Goal: Transaction & Acquisition: Purchase product/service

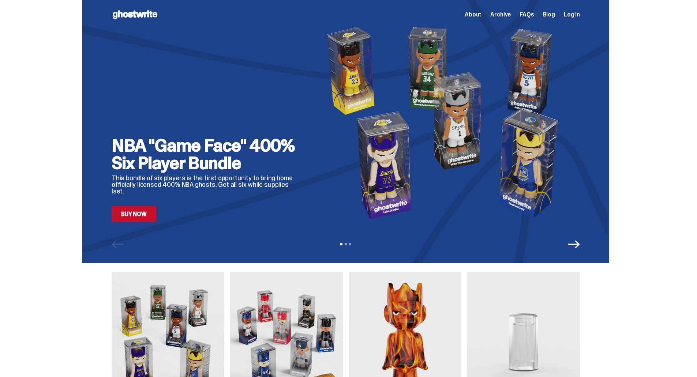
click at [40, 138] on div "NBA "Game Face" 400% Six Player Bundle This bundle of six players is the first …" at bounding box center [346, 132] width 692 height 264
click at [44, 139] on div "NBA "Game Face" 400% Six Player Bundle This bundle of six players is the first …" at bounding box center [346, 132] width 692 height 264
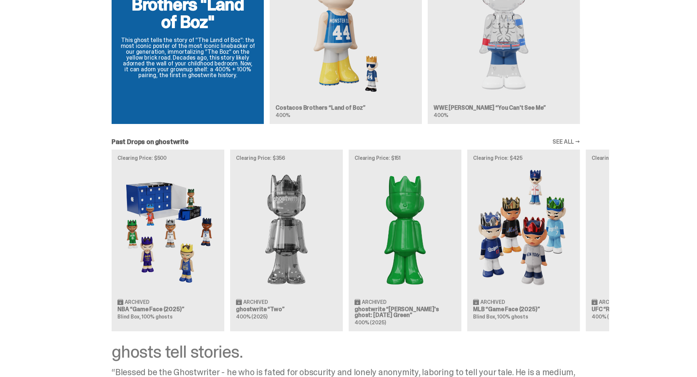
scroll to position [520, 0]
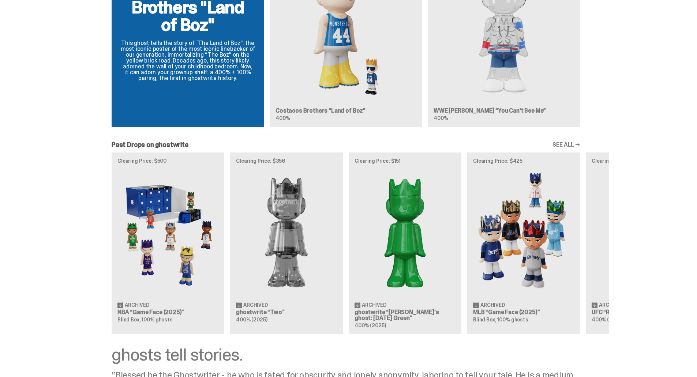
click at [573, 142] on link "SEE ALL →" at bounding box center [566, 145] width 27 height 6
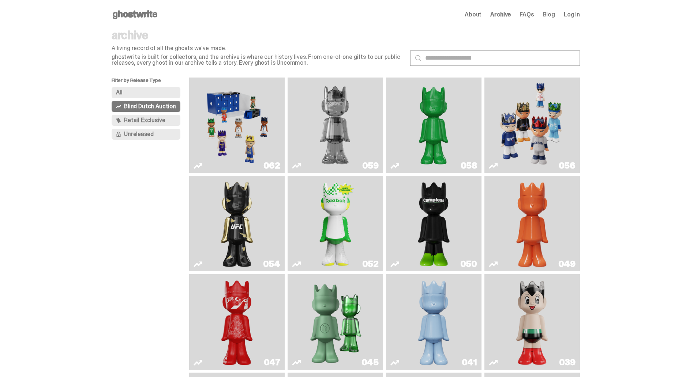
click at [630, 121] on main "Something went wrong! Hang in there while we get back on track archive A living…" at bounding box center [346, 298] width 692 height 538
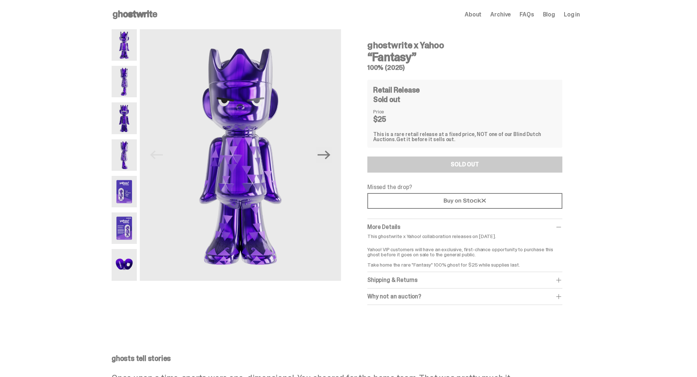
click at [357, 140] on div "ghostwrite x Yahoo “Fantasy” 100% (2025) Retail Release Sold out Price $25 This…" at bounding box center [465, 167] width 230 height 276
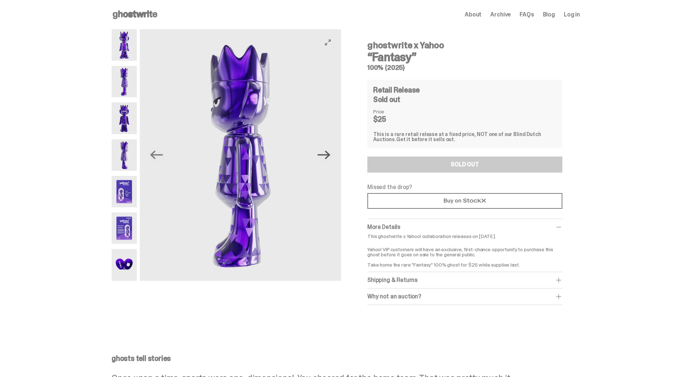
click at [329, 161] on icon "Next" at bounding box center [324, 155] width 13 height 13
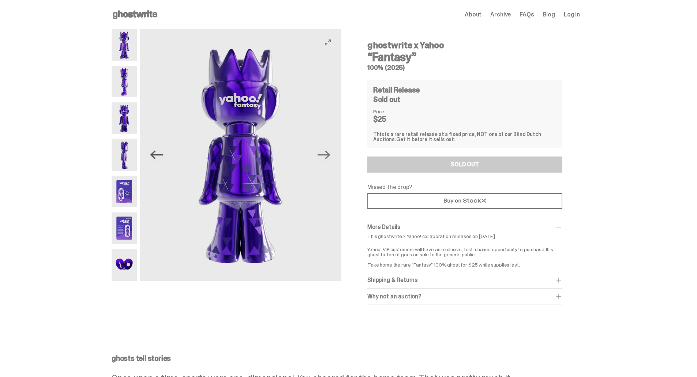
click at [153, 161] on button "Previous" at bounding box center [157, 155] width 16 height 16
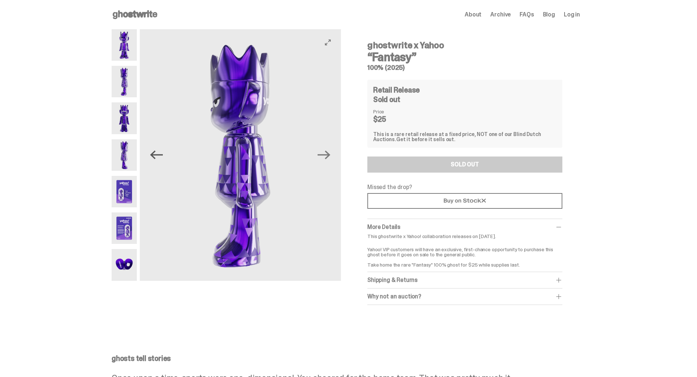
click at [158, 154] on icon "Previous" at bounding box center [156, 155] width 13 height 13
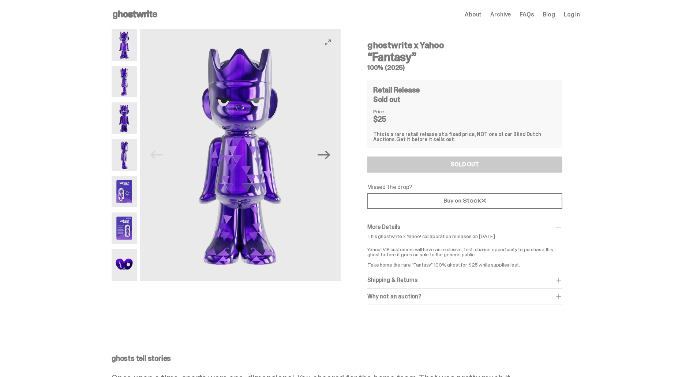
click at [158, 154] on img at bounding box center [239, 155] width 201 height 252
click at [330, 157] on icon "Next" at bounding box center [324, 155] width 13 height 13
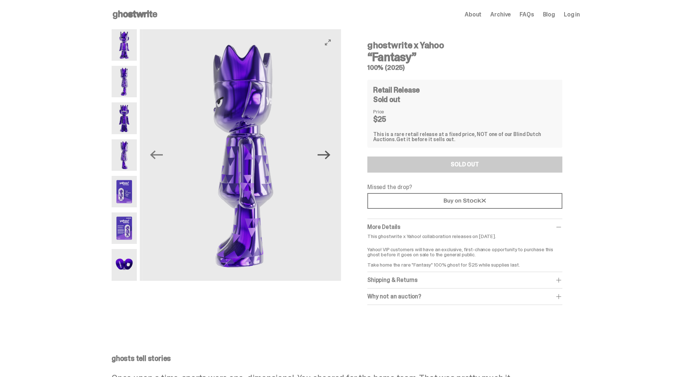
click at [330, 157] on icon "Next" at bounding box center [324, 155] width 13 height 13
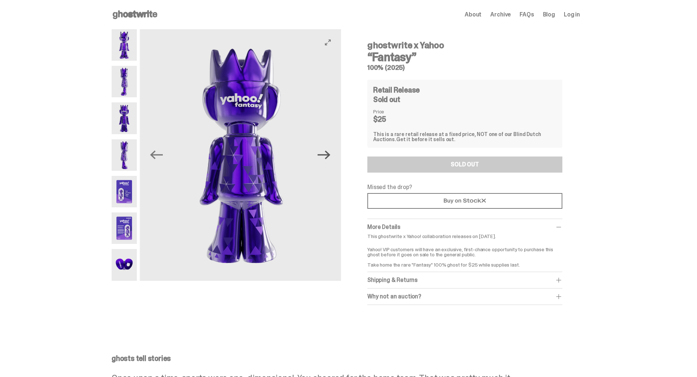
click at [330, 157] on icon "Next" at bounding box center [324, 155] width 13 height 13
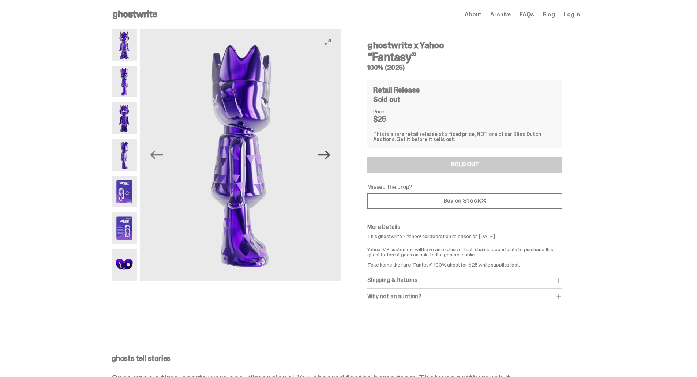
click at [330, 157] on icon "Next" at bounding box center [324, 155] width 13 height 13
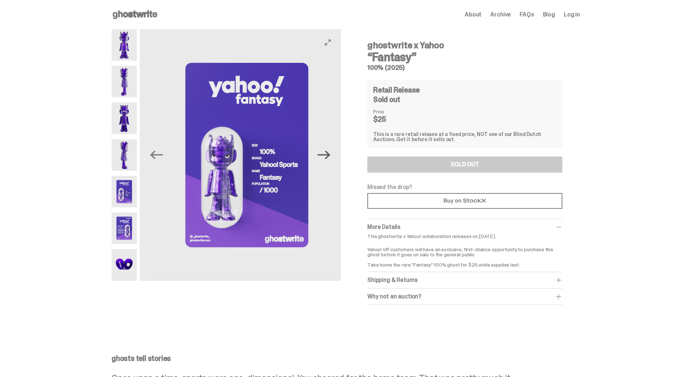
click at [330, 156] on icon "Next" at bounding box center [324, 155] width 13 height 13
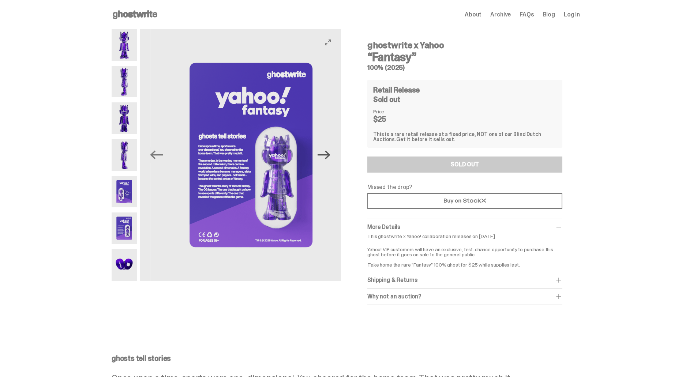
click at [331, 156] on icon "Next" at bounding box center [324, 155] width 13 height 9
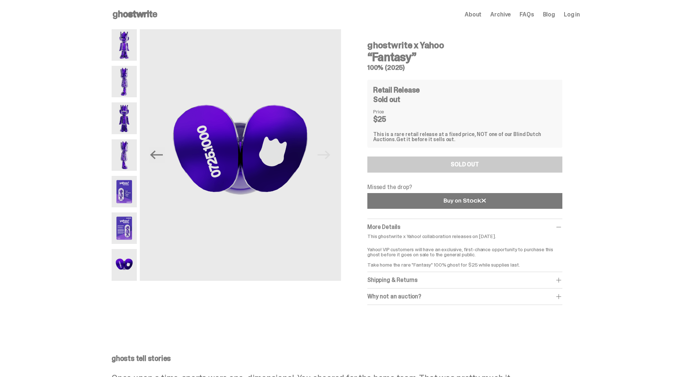
click at [434, 199] on link at bounding box center [464, 201] width 195 height 16
